Goal: Task Accomplishment & Management: Manage account settings

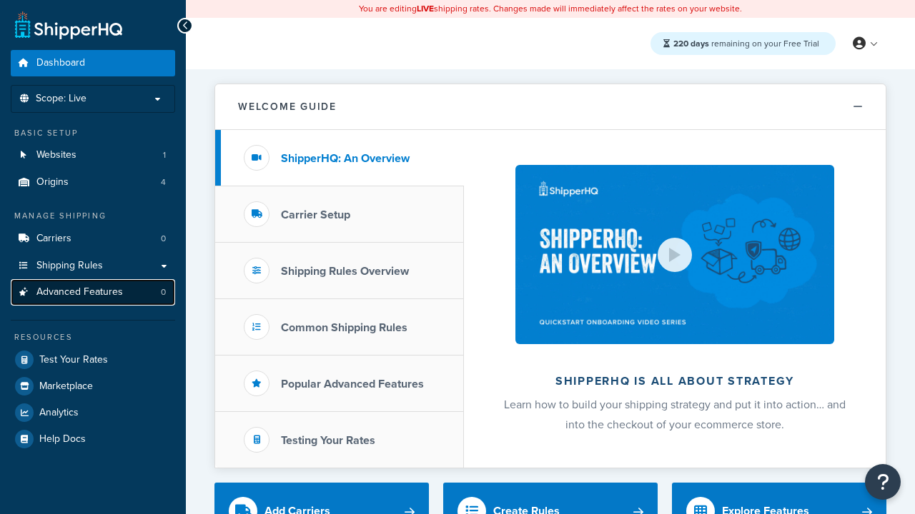
click at [93, 292] on span "Advanced Features" at bounding box center [79, 293] width 86 height 12
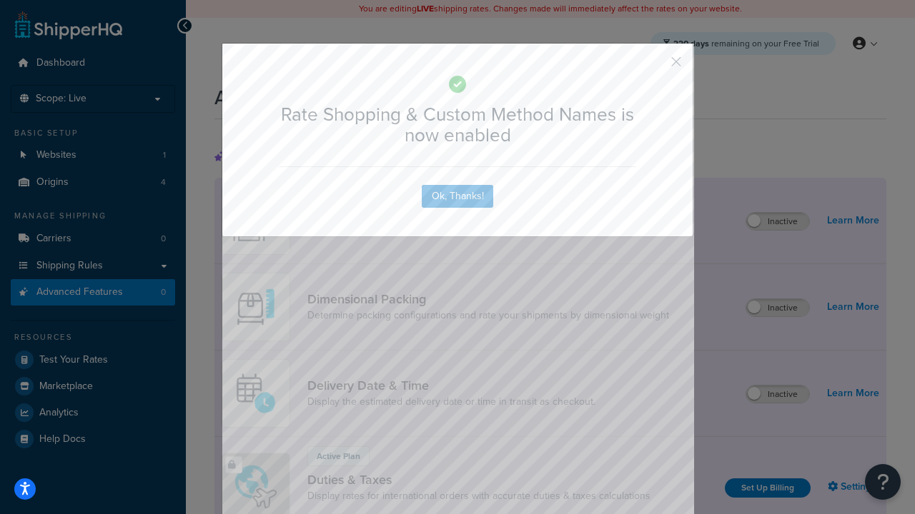
scroll to position [636, 0]
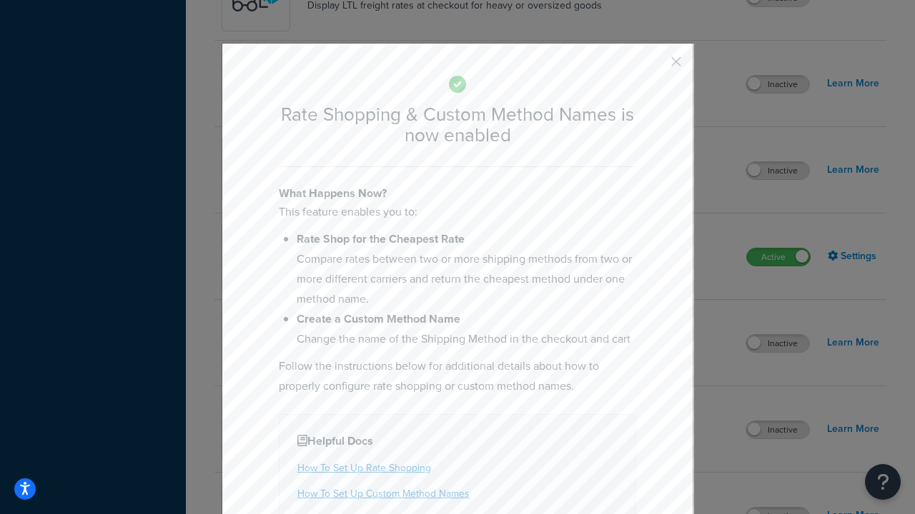
click at [654, 66] on button "button" at bounding box center [655, 67] width 4 height 4
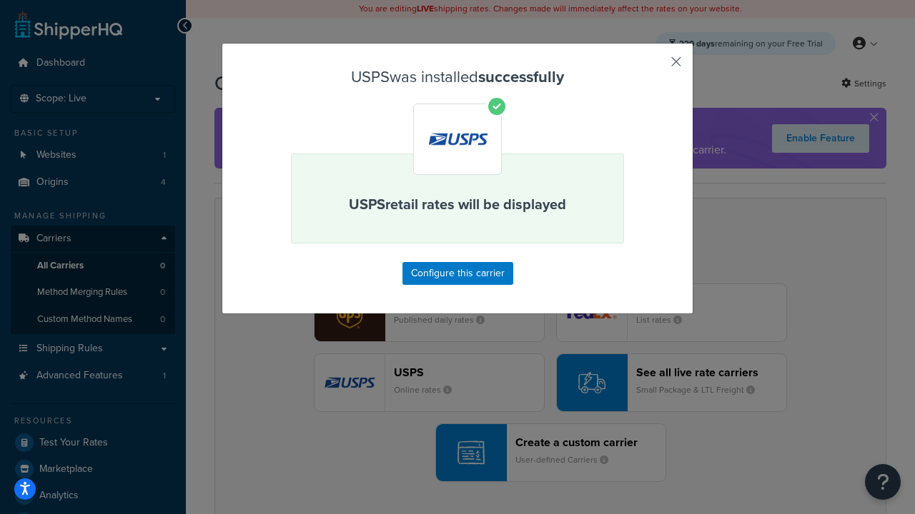
click at [654, 66] on button "button" at bounding box center [655, 67] width 4 height 4
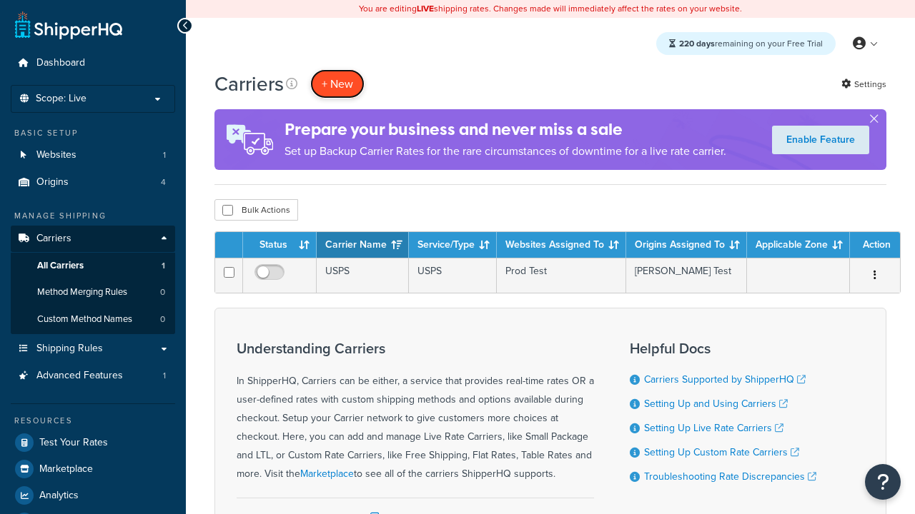
click at [337, 84] on button "+ New" at bounding box center [337, 83] width 54 height 29
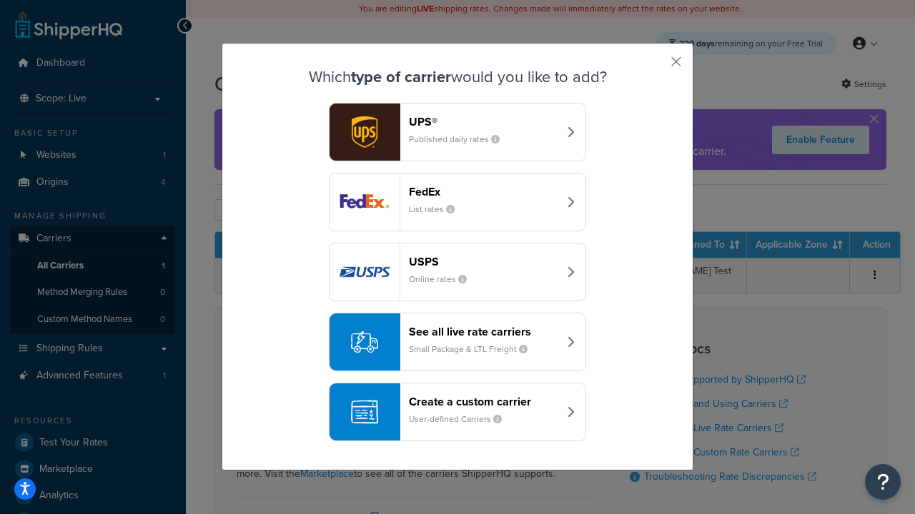
click at [457, 342] on div "See all live rate carriers Small Package & LTL Freight" at bounding box center [483, 342] width 149 height 34
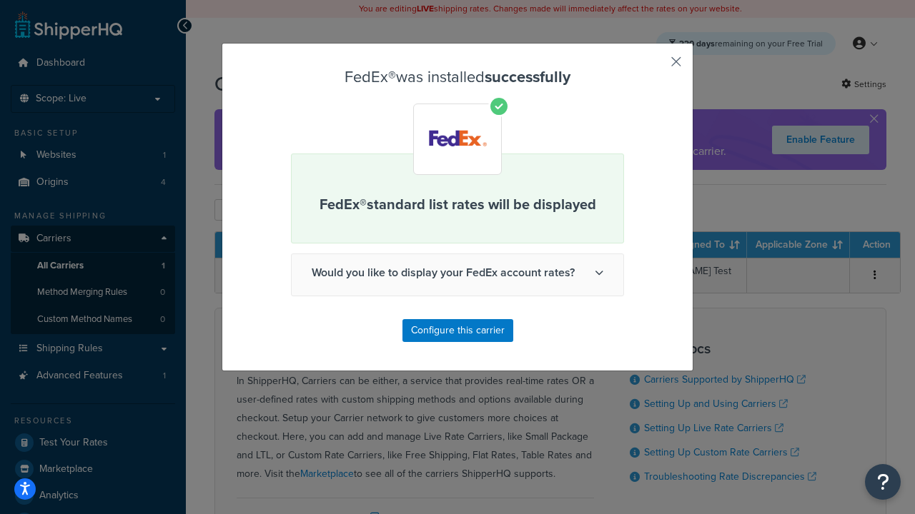
click at [654, 66] on button "button" at bounding box center [655, 67] width 4 height 4
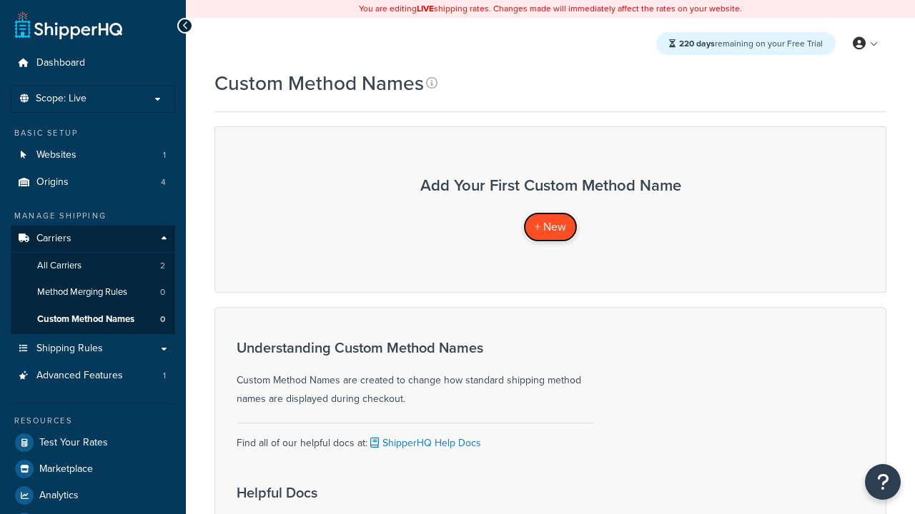
click at [550, 227] on span "+ New" at bounding box center [549, 227] width 31 height 16
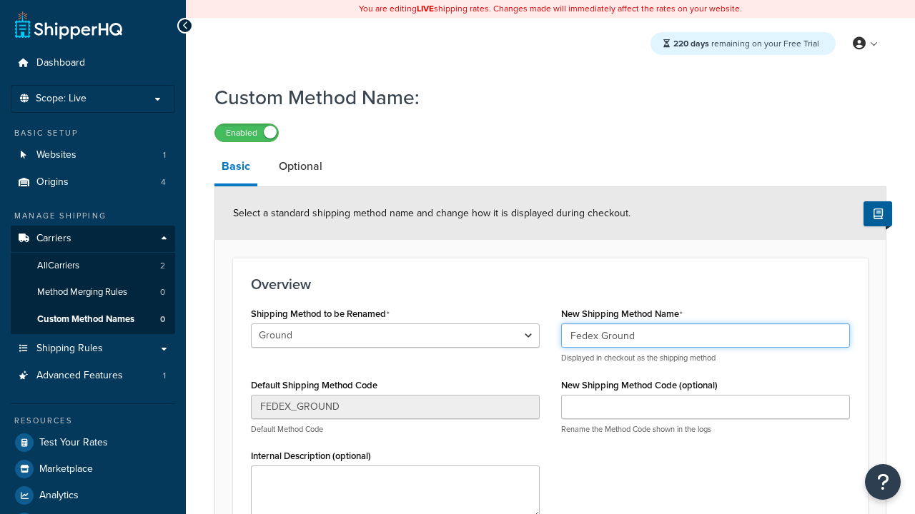
type input "Fedex Ground"
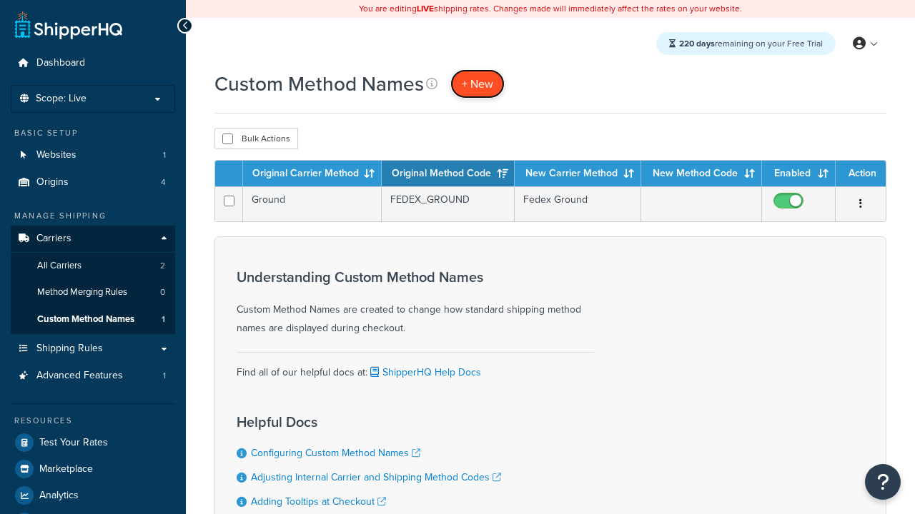
click at [477, 84] on span "+ New" at bounding box center [477, 84] width 31 height 16
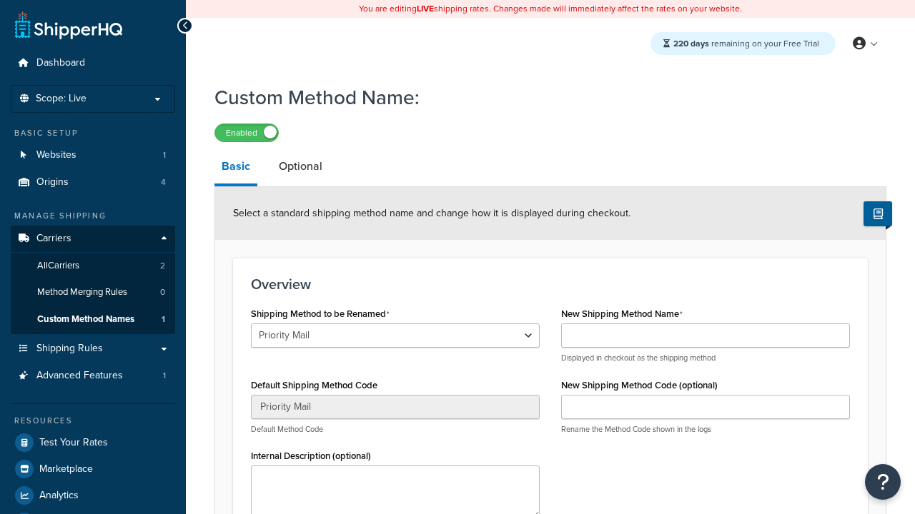
select select "731231"
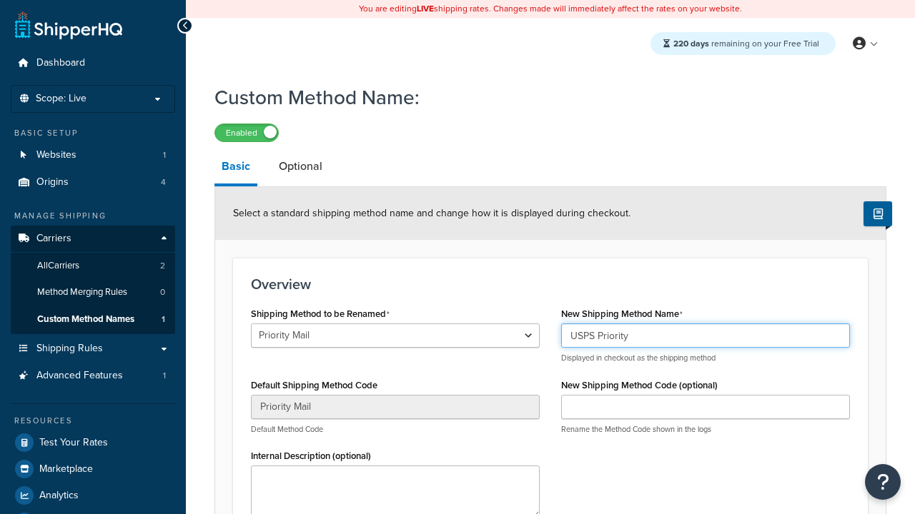
type input "USPS Priority"
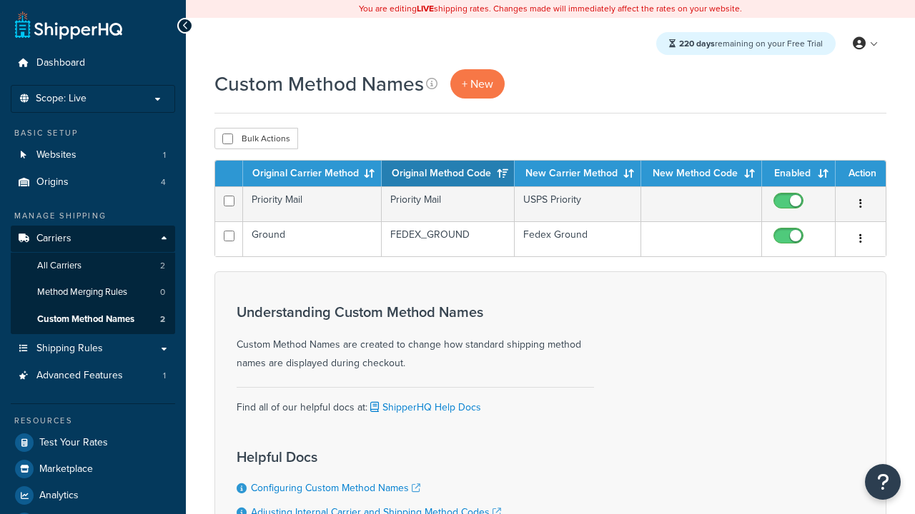
click at [312, 174] on th "Original Carrier Method" at bounding box center [312, 174] width 139 height 26
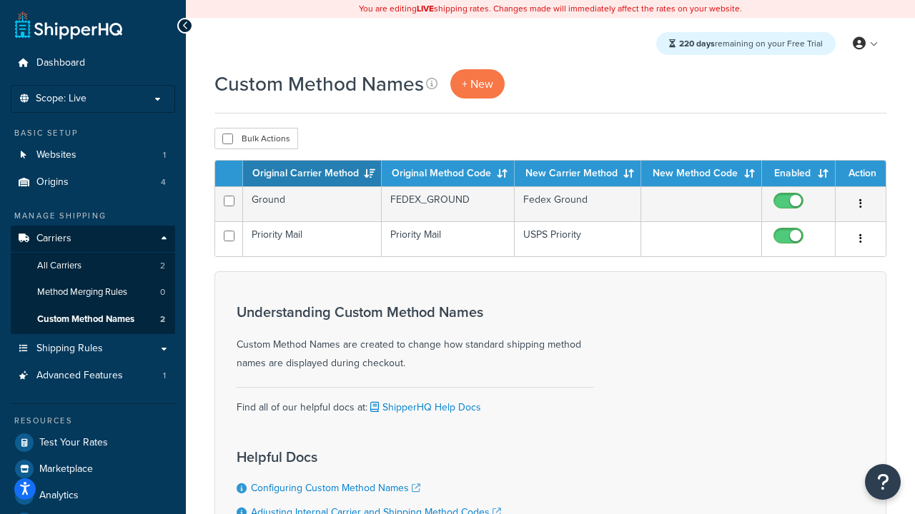
click at [312, 174] on th "Original Carrier Method" at bounding box center [312, 174] width 139 height 26
click at [448, 174] on th "Original Method Code" at bounding box center [448, 174] width 133 height 26
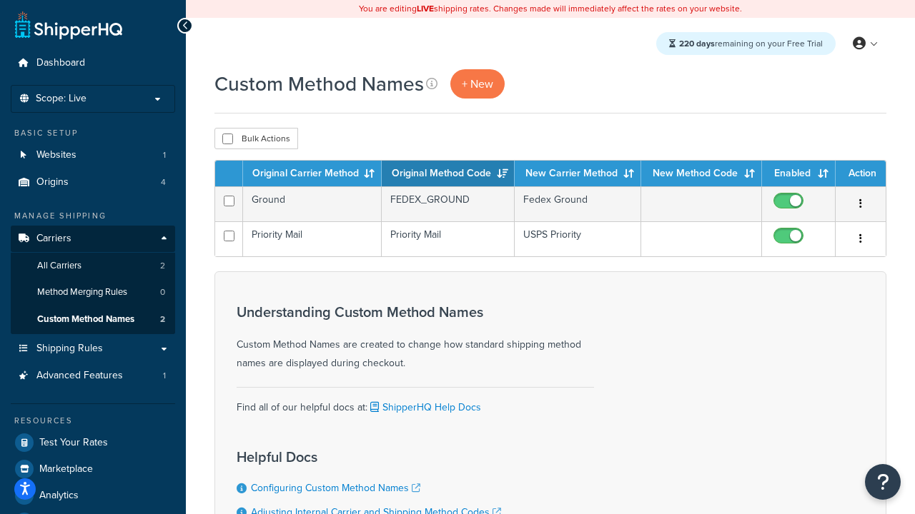
click at [448, 174] on th "Original Method Code" at bounding box center [448, 174] width 133 height 26
click at [577, 174] on th "New Carrier Method" at bounding box center [577, 174] width 126 height 26
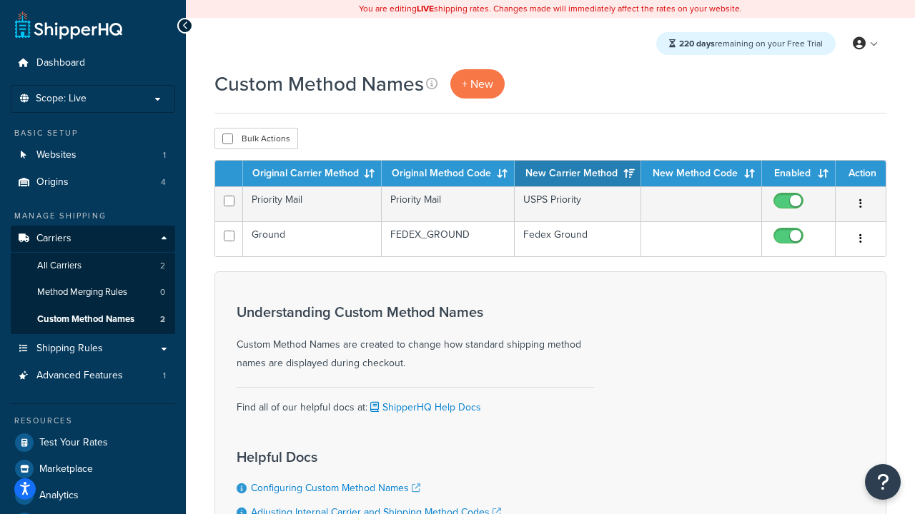
click at [798, 174] on th "Enabled" at bounding box center [799, 174] width 74 height 26
click at [860, 174] on th "Action" at bounding box center [860, 174] width 50 height 26
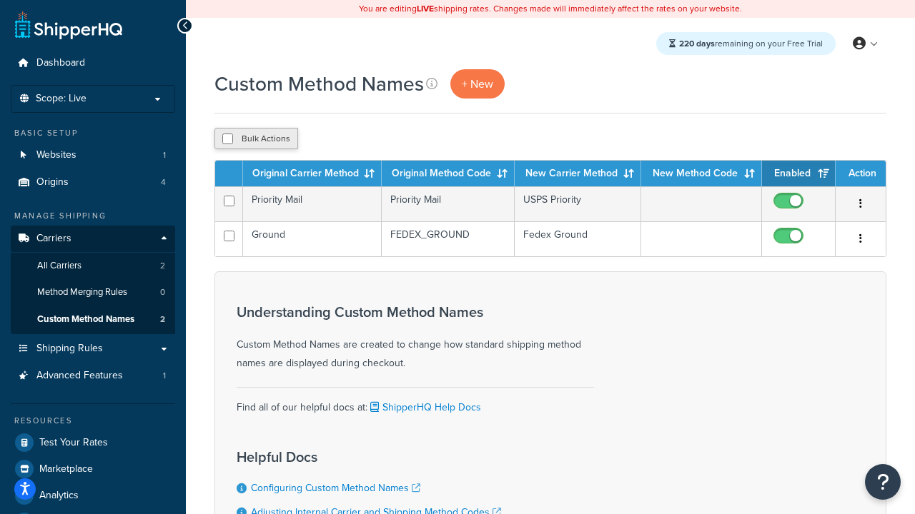
click at [860, 174] on th "Action" at bounding box center [860, 174] width 50 height 26
click at [227, 139] on input "checkbox" at bounding box center [227, 139] width 11 height 11
checkbox input "true"
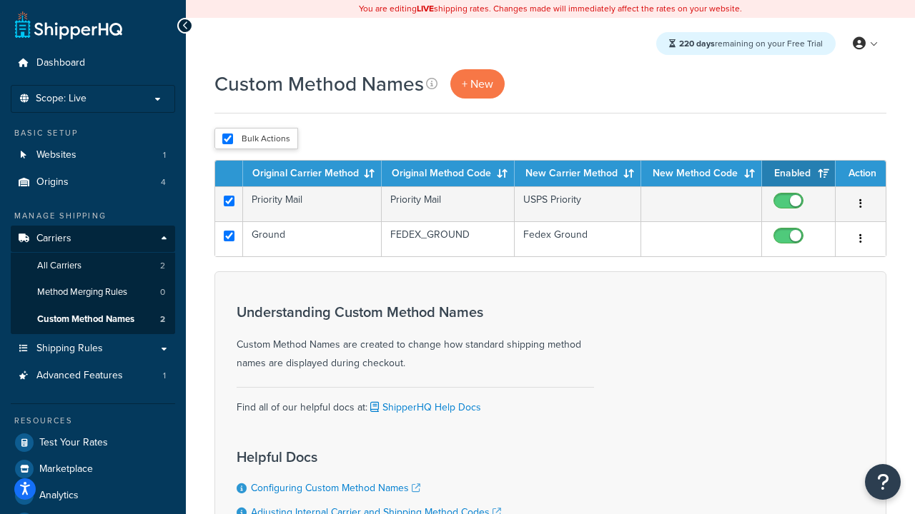
click at [0, 0] on button "Delete" at bounding box center [0, 0] width 0 height 0
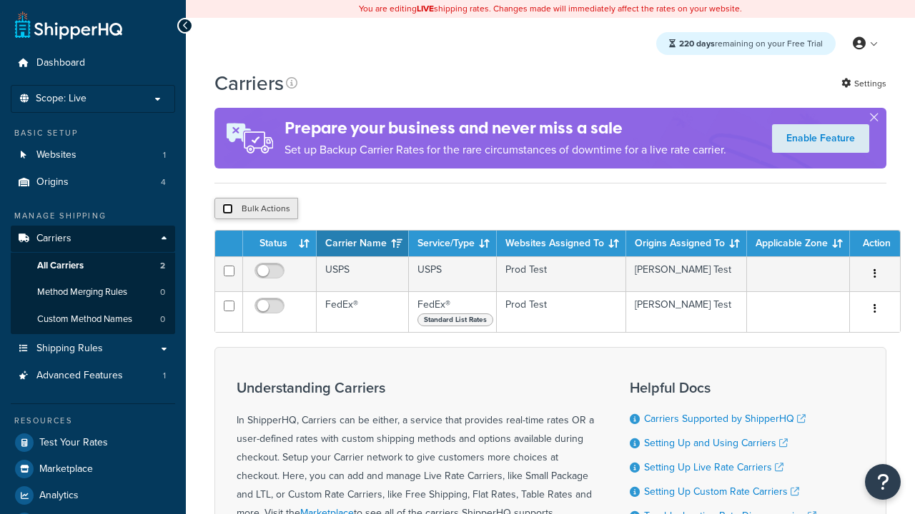
click at [227, 211] on input "checkbox" at bounding box center [227, 209] width 11 height 11
checkbox input "true"
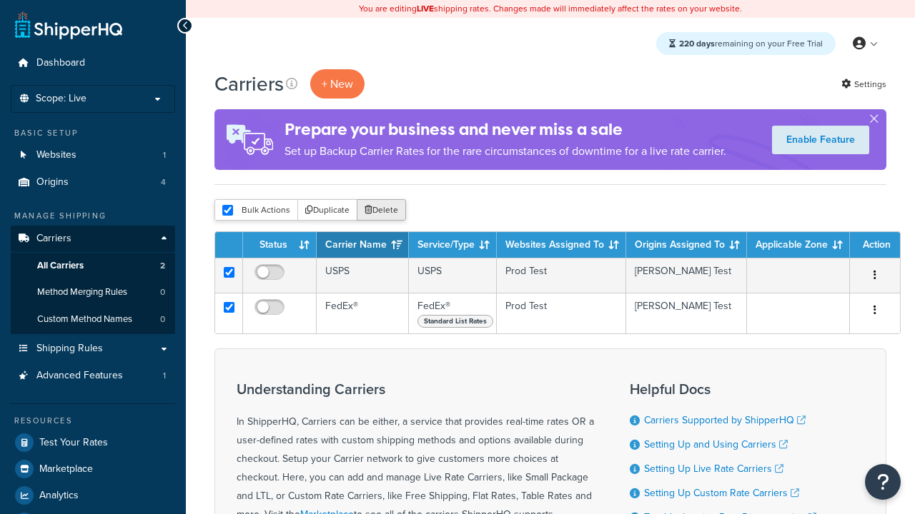
click at [384, 211] on button "Delete" at bounding box center [381, 209] width 49 height 21
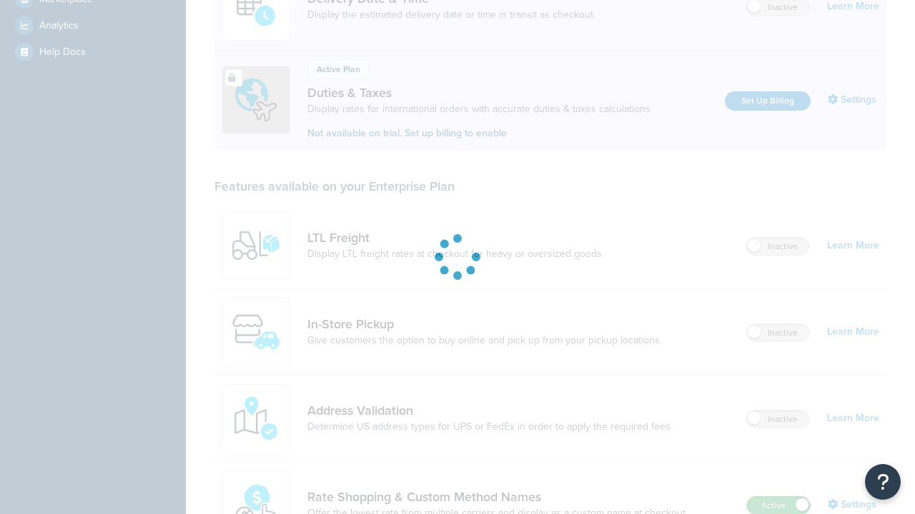
click at [778, 497] on label "Active" at bounding box center [778, 505] width 63 height 17
